Goal: Find specific page/section: Find specific page/section

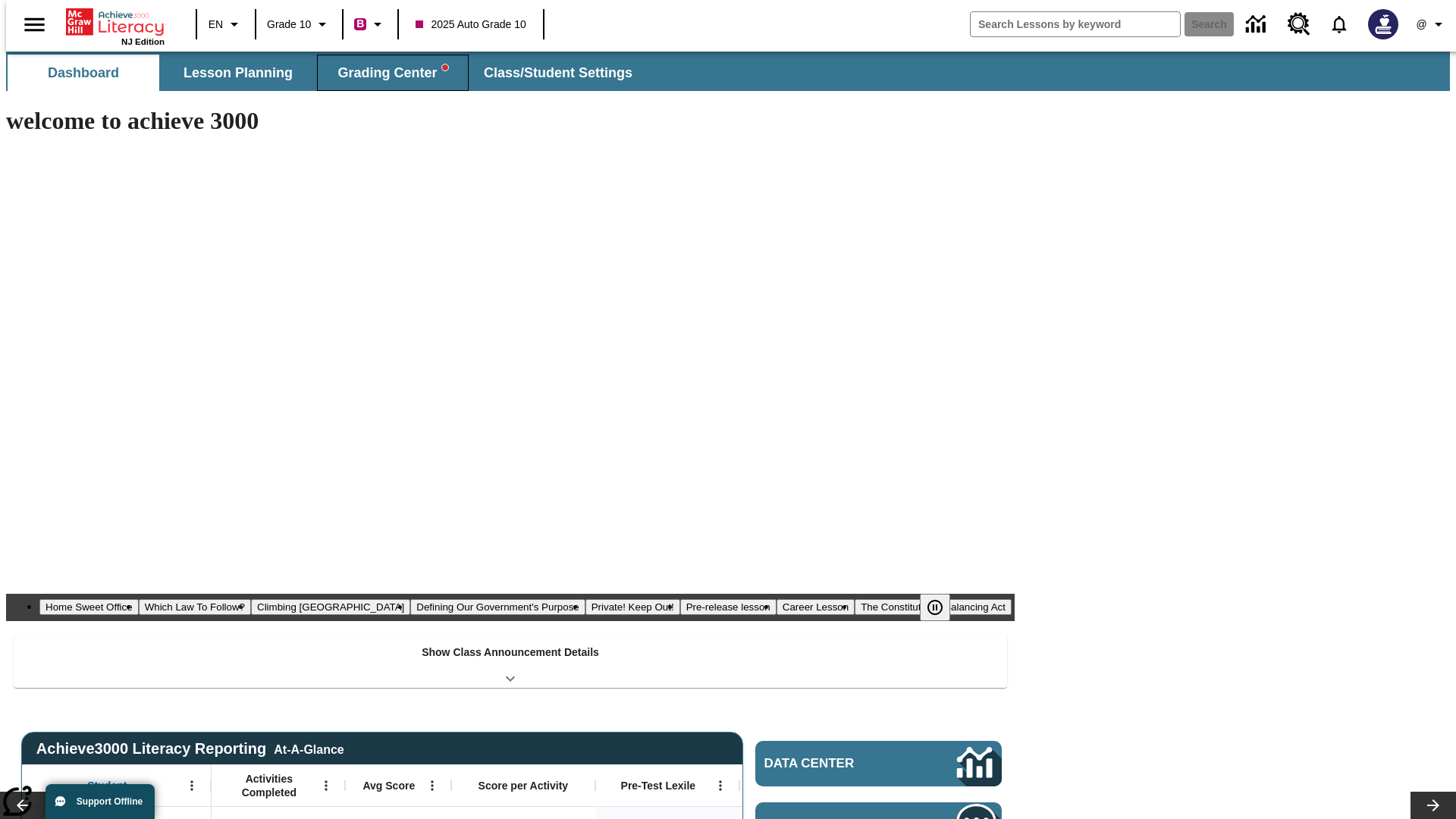
click at [387, 72] on span "Grading Center" at bounding box center [392, 73] width 110 height 17
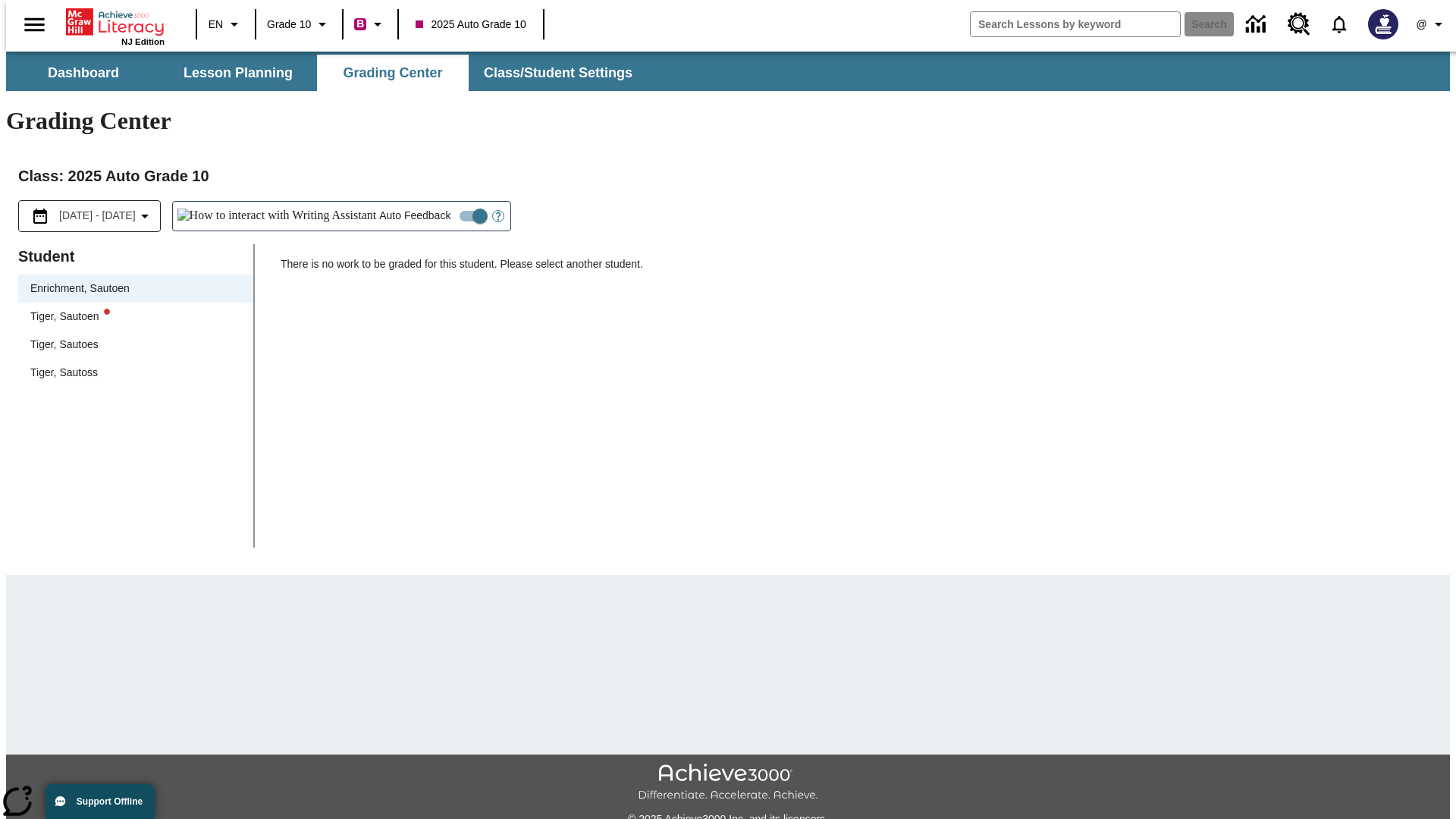
click at [130, 309] on div "Tiger, Sautoen" at bounding box center [136, 316] width 211 height 16
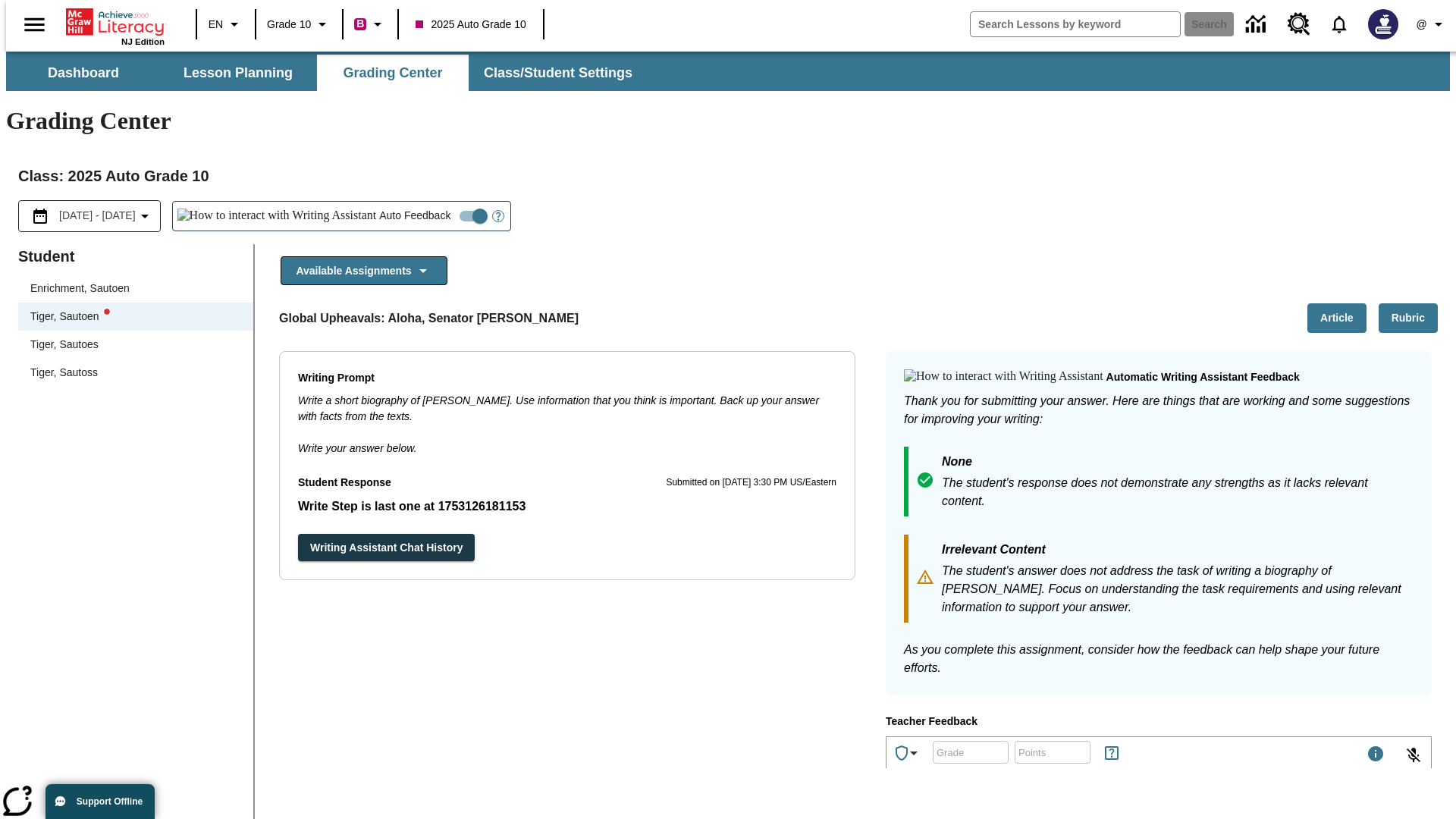
scroll to position [263, 0]
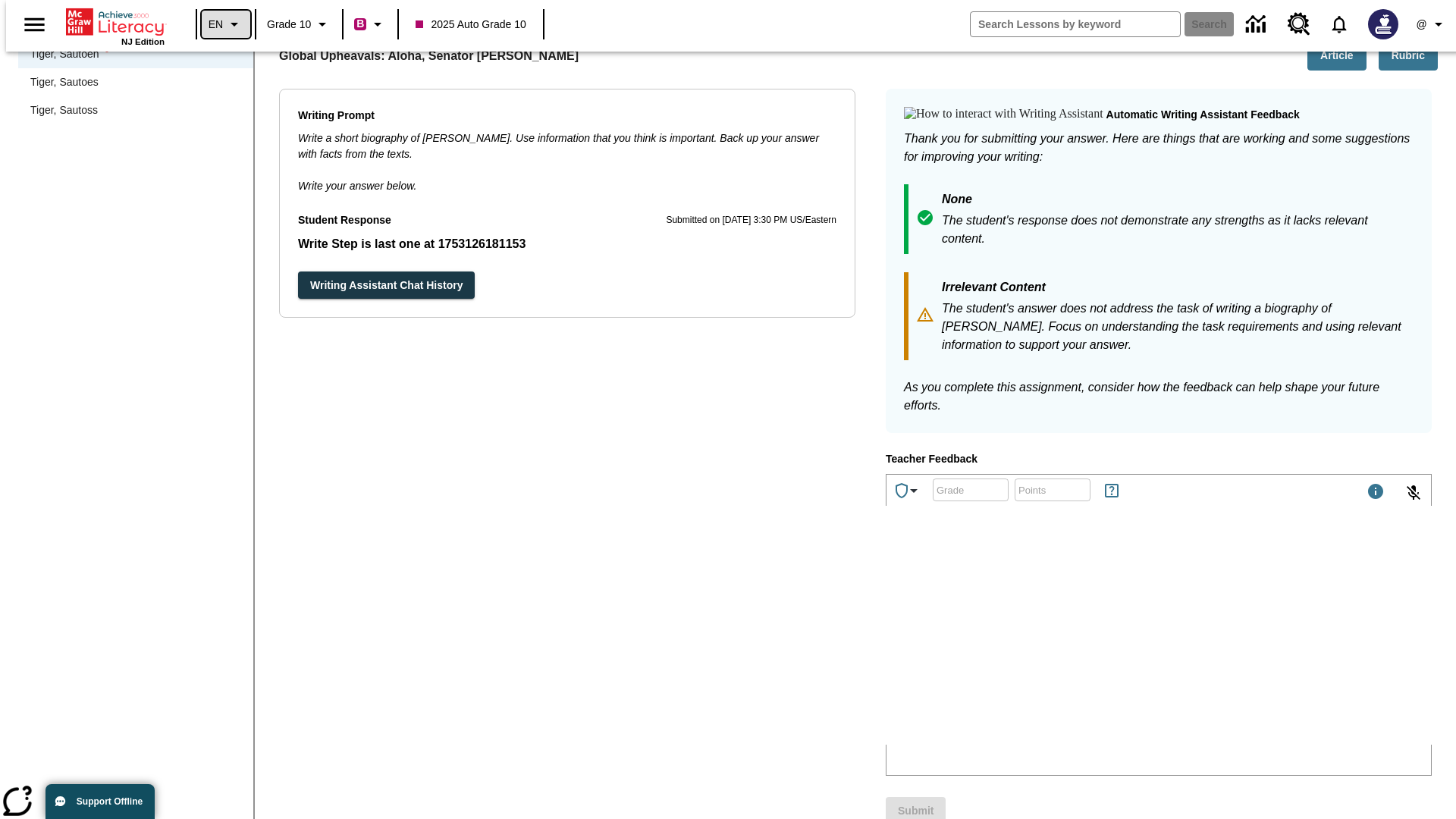
click at [225, 24] on icon "Language: EN, Select a language" at bounding box center [234, 23] width 18 height 18
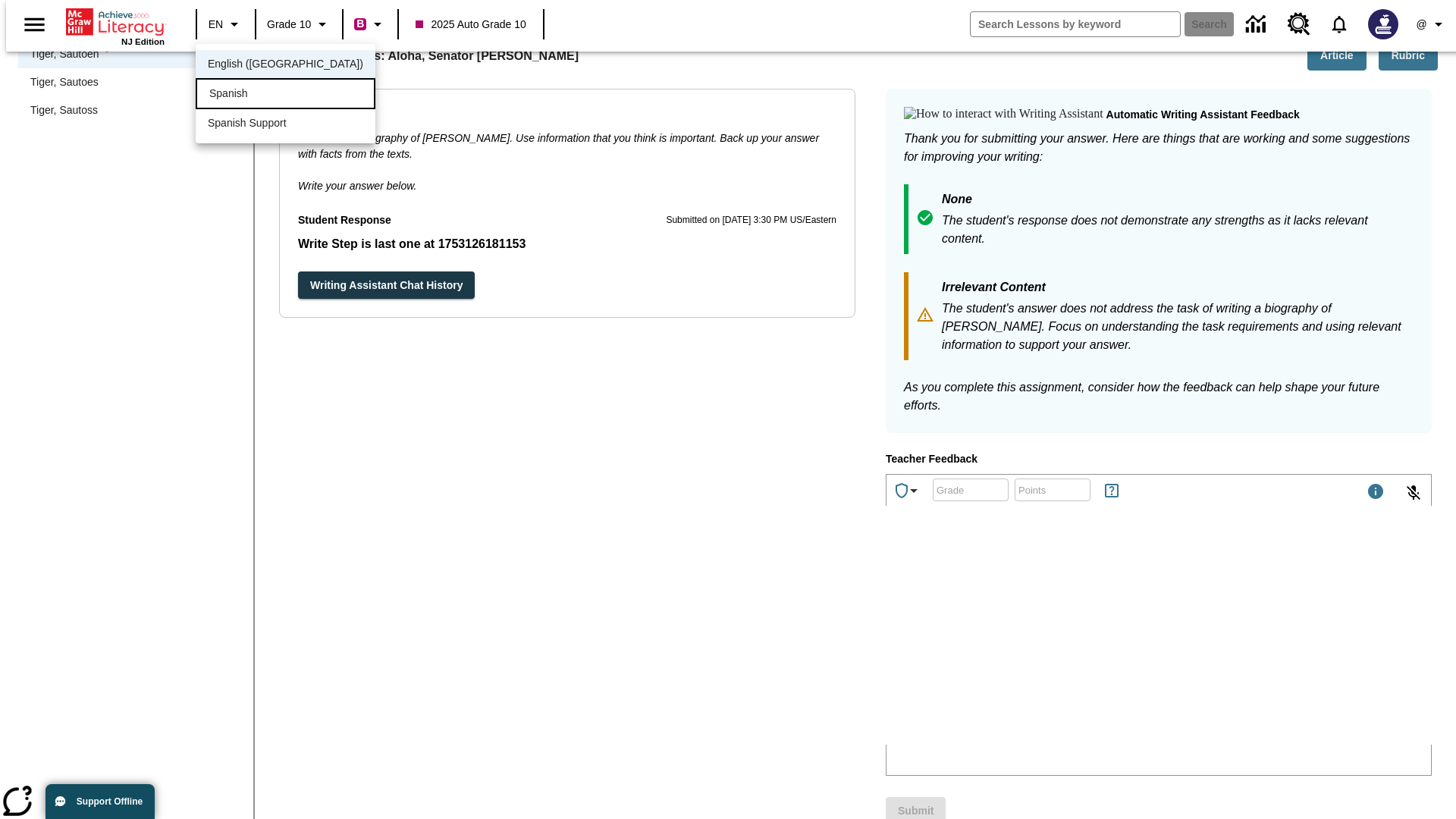
click at [253, 95] on div "Spanish" at bounding box center [285, 94] width 180 height 31
